Goal: Task Accomplishment & Management: Use online tool/utility

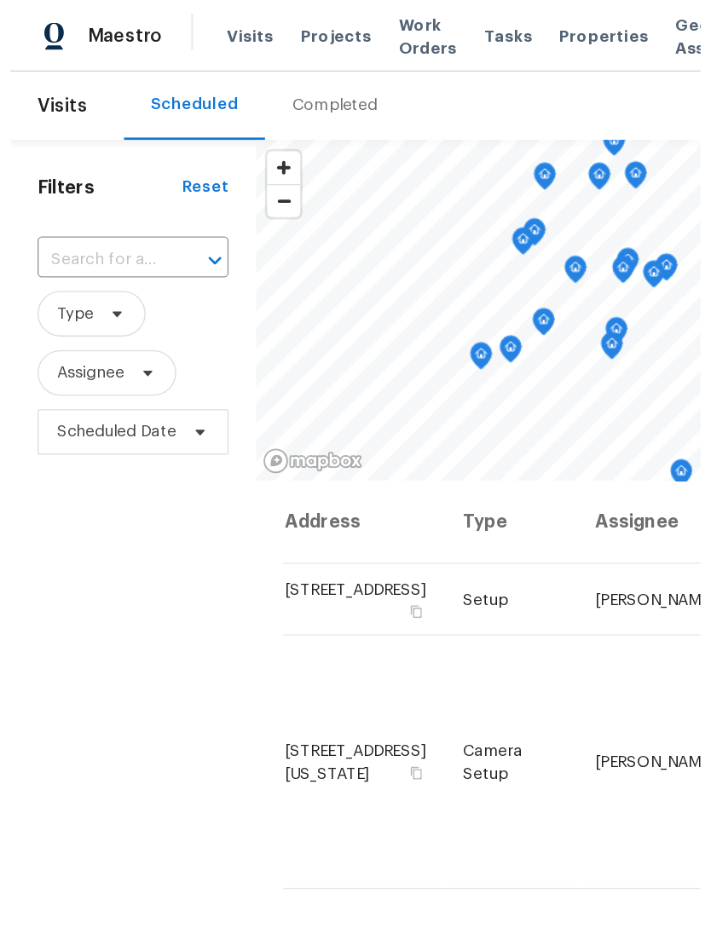
scroll to position [485, 0]
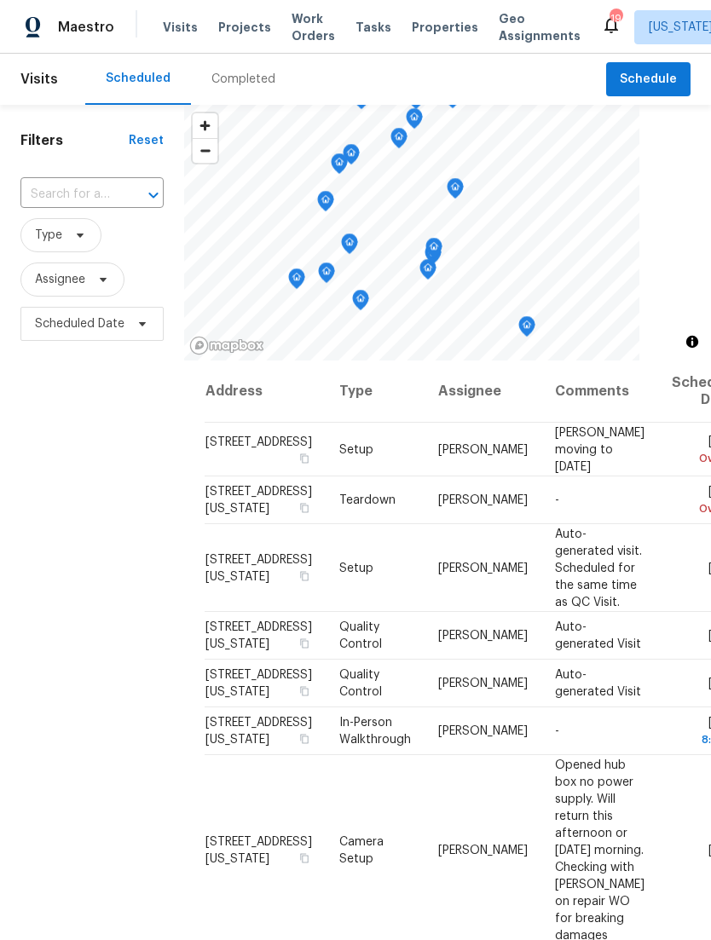
click at [462, 399] on th "Assignee" at bounding box center [482, 391] width 117 height 62
click at [458, 389] on th "Assignee" at bounding box center [482, 391] width 117 height 62
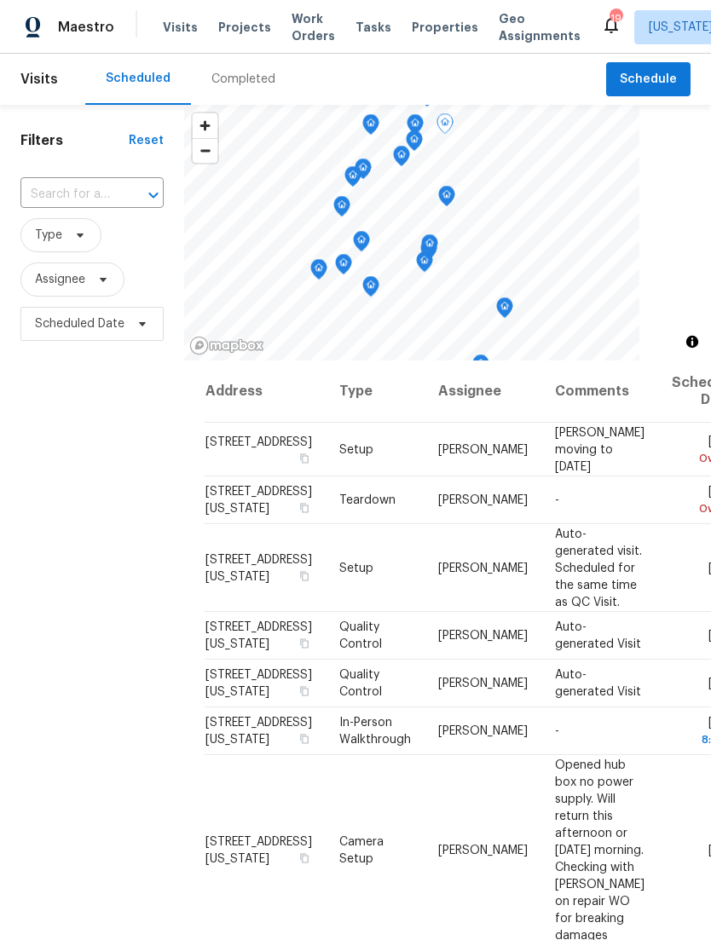
click at [0, 0] on span at bounding box center [0, 0] width 0 height 0
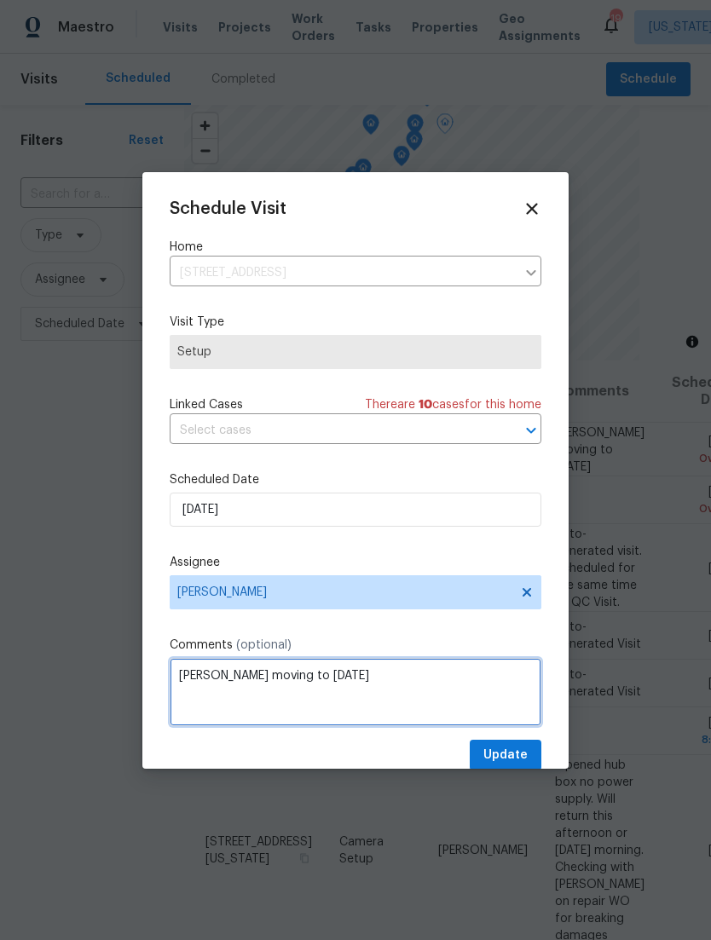
click at [397, 673] on textarea "[PERSON_NAME] moving to [DATE]" at bounding box center [355, 692] width 371 height 68
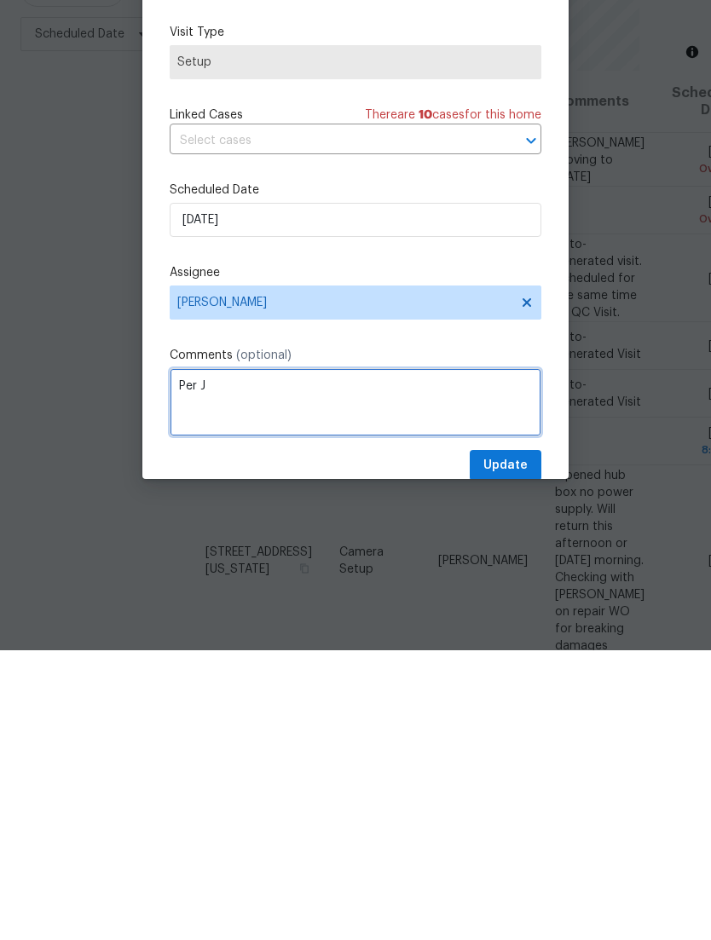
type textarea "Per"
type textarea "Reno half complete pushing back"
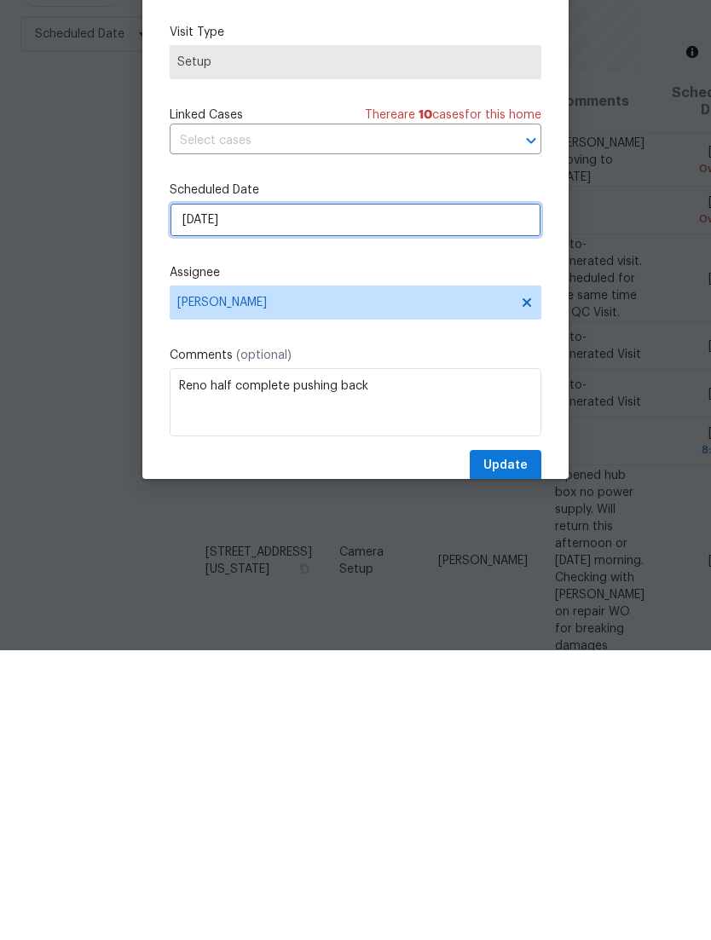
click at [412, 492] on input "8/22/2025" at bounding box center [355, 509] width 371 height 34
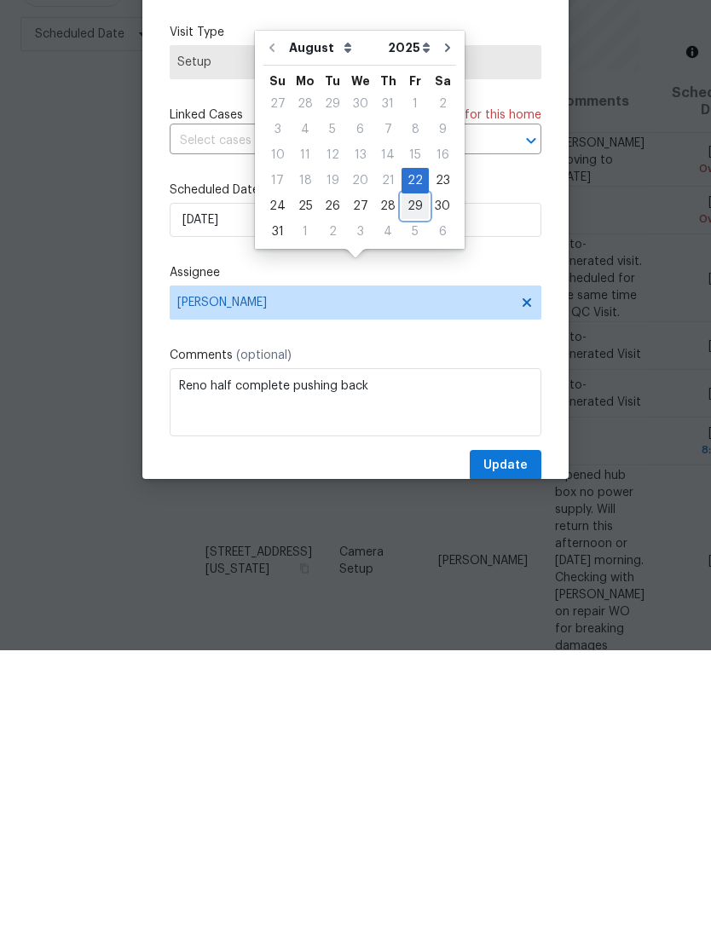
click at [402, 484] on div "29" at bounding box center [414, 496] width 27 height 24
type input "8/29/2025"
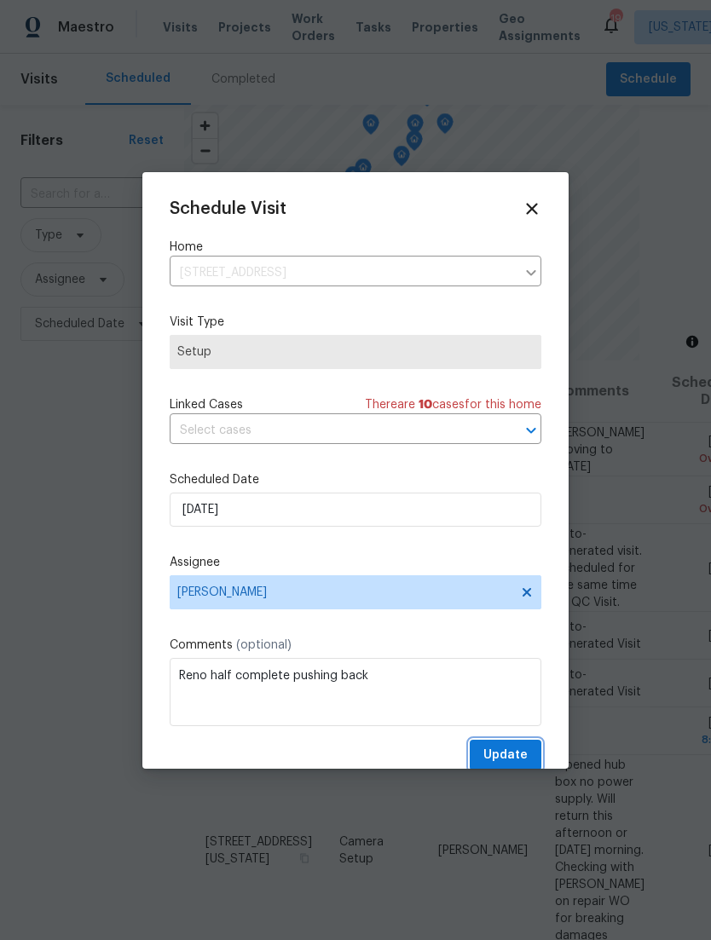
click at [504, 761] on span "Update" at bounding box center [505, 755] width 44 height 21
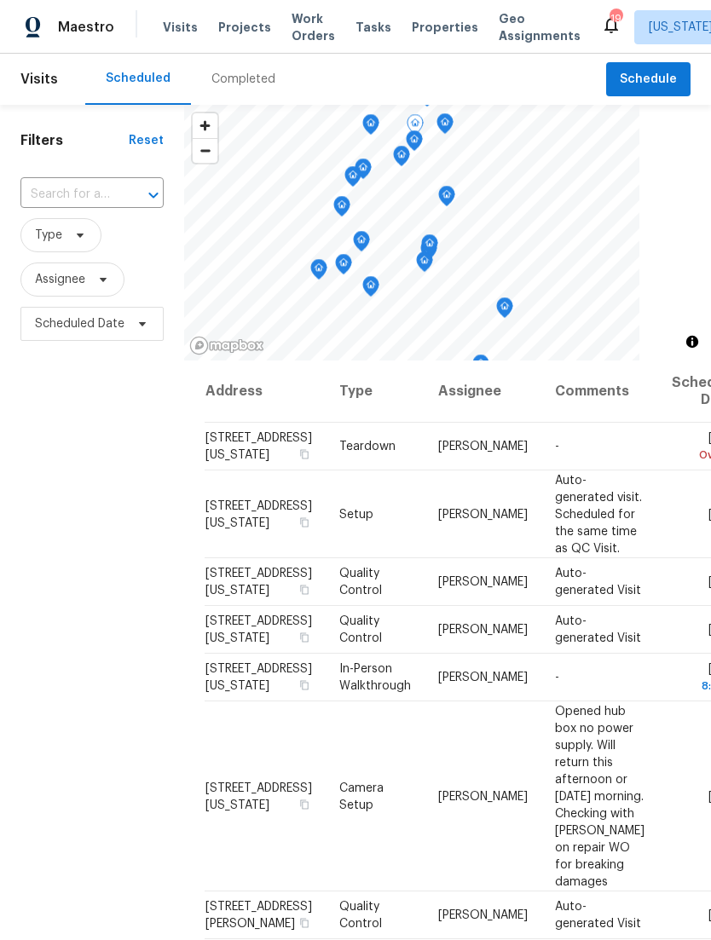
click at [0, 0] on span at bounding box center [0, 0] width 0 height 0
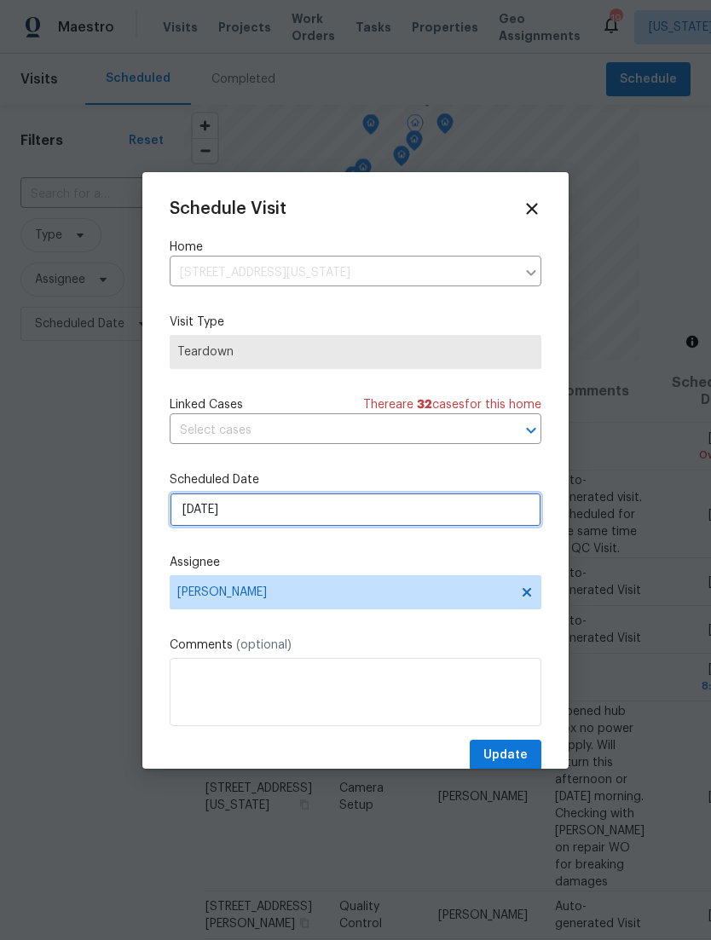
click at [447, 517] on input "8/24/2025" at bounding box center [355, 509] width 371 height 34
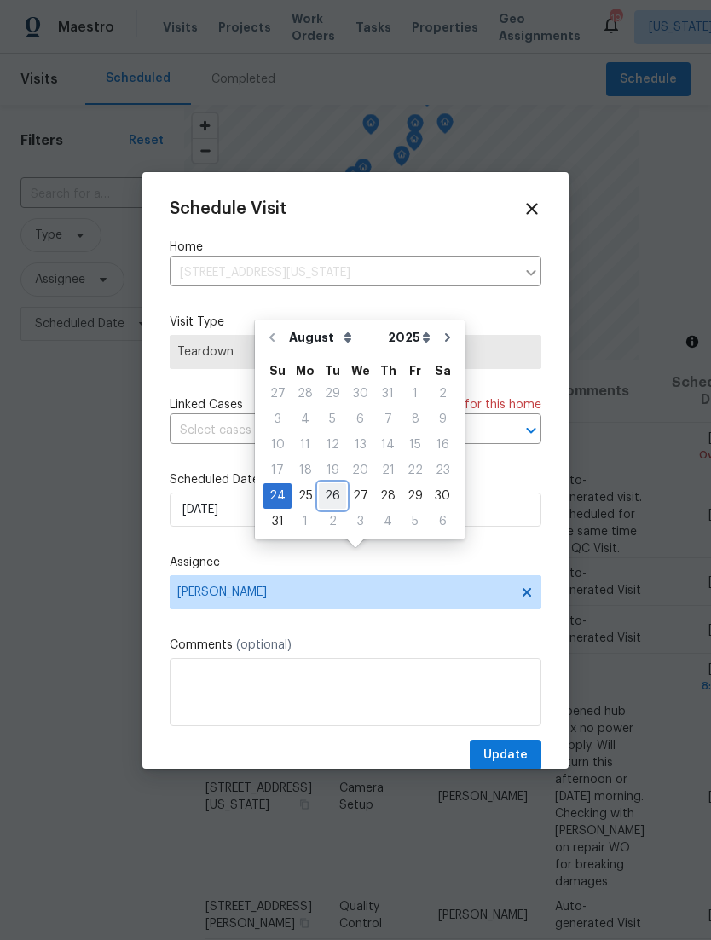
click at [319, 484] on div "26" at bounding box center [332, 496] width 27 height 24
type input "8/26/2025"
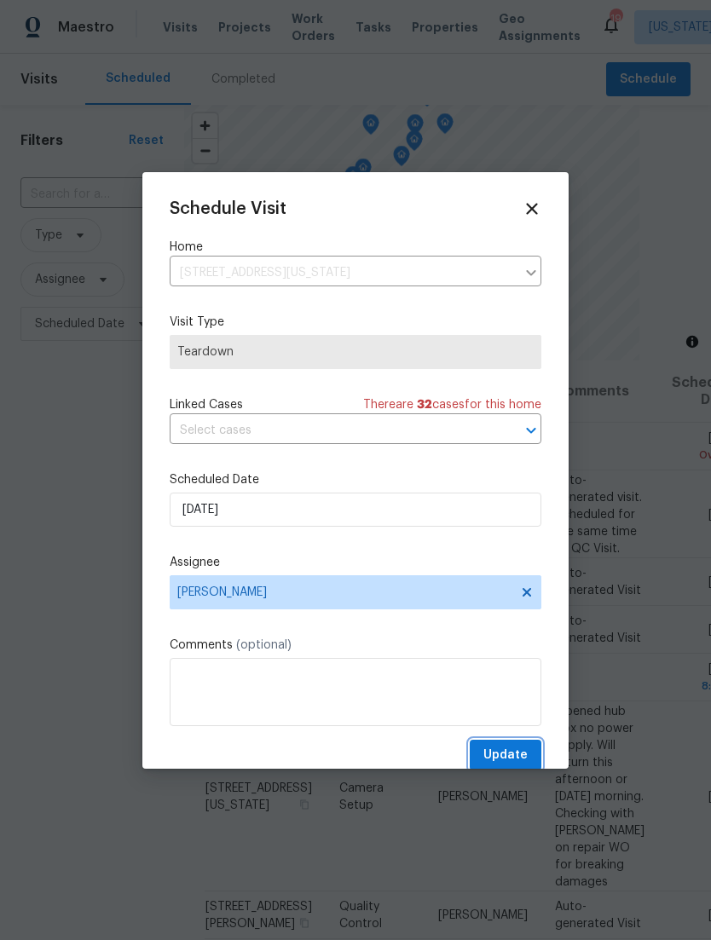
click at [510, 756] on span "Update" at bounding box center [505, 755] width 44 height 21
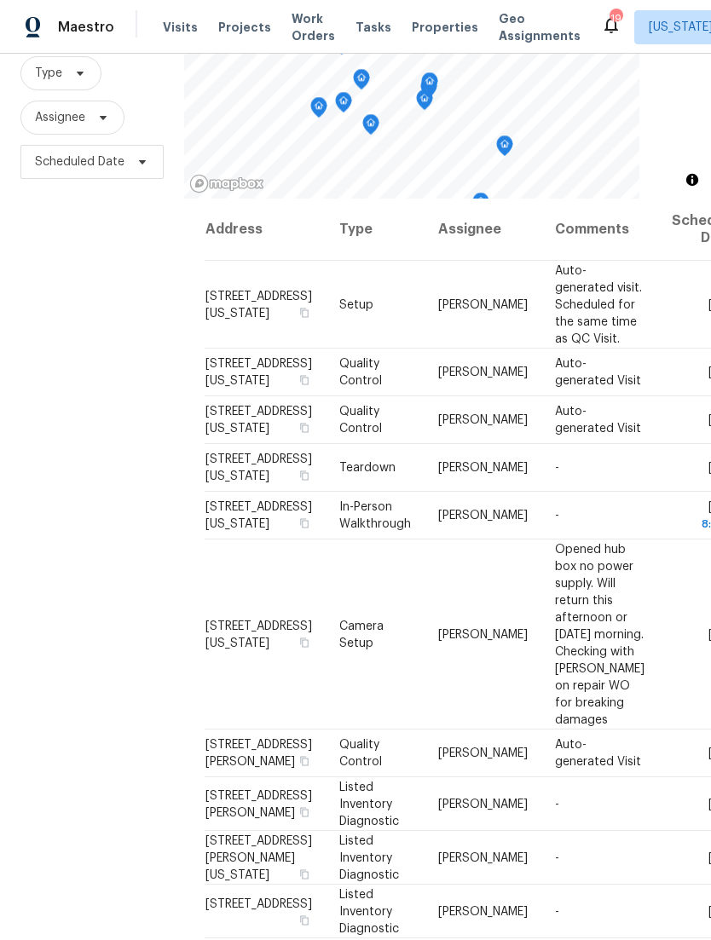
scroll to position [0, 0]
